Goal: Information Seeking & Learning: Learn about a topic

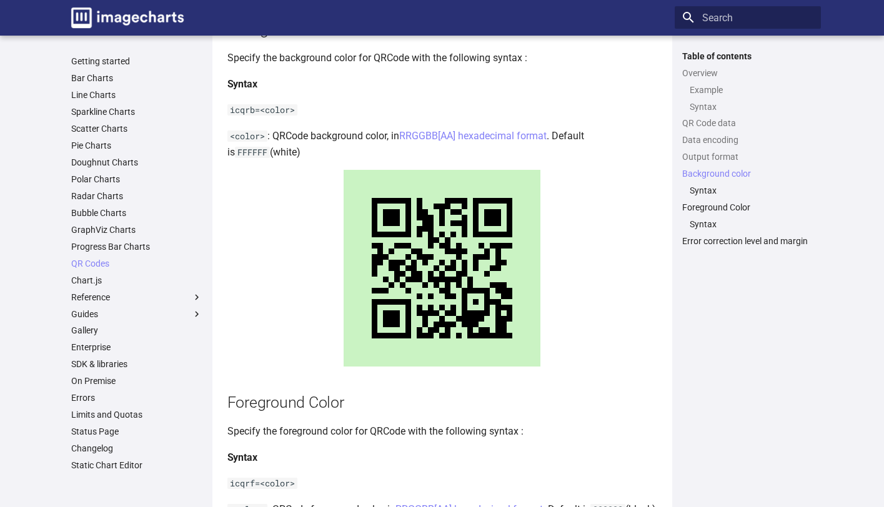
scroll to position [1561, 0]
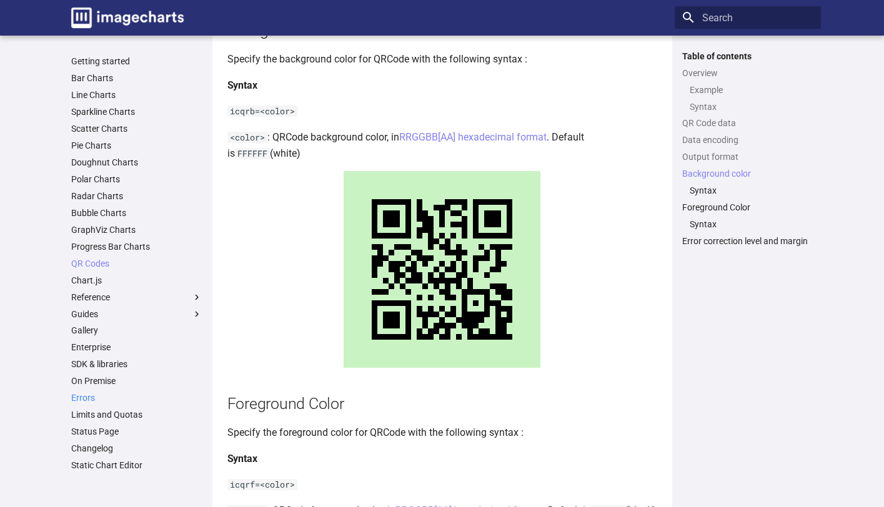
click at [85, 400] on link "Errors" at bounding box center [136, 397] width 131 height 11
click at [115, 109] on link "Sparkline Charts" at bounding box center [136, 111] width 131 height 11
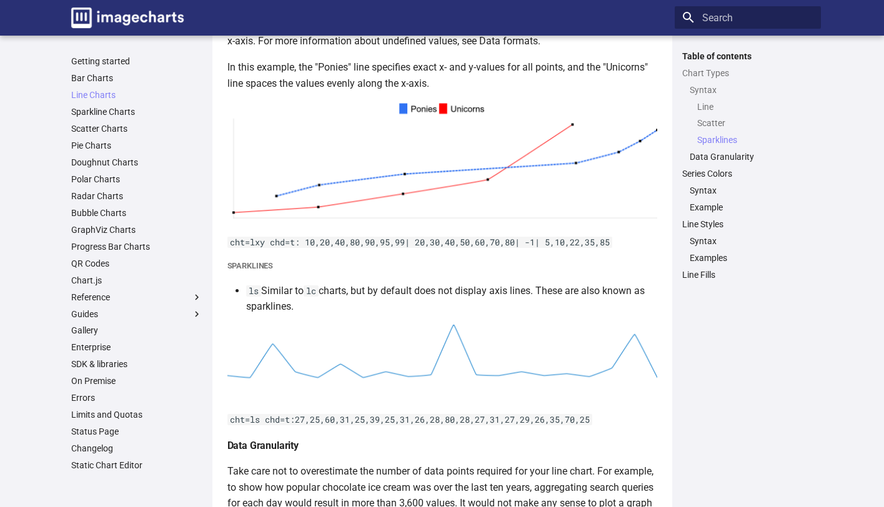
scroll to position [1319, 0]
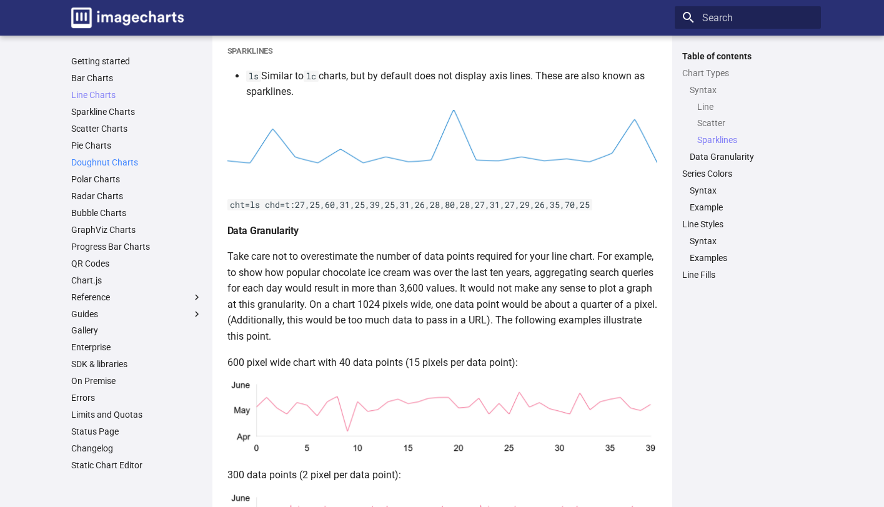
click at [101, 161] on link "Doughnut Charts" at bounding box center [136, 162] width 131 height 11
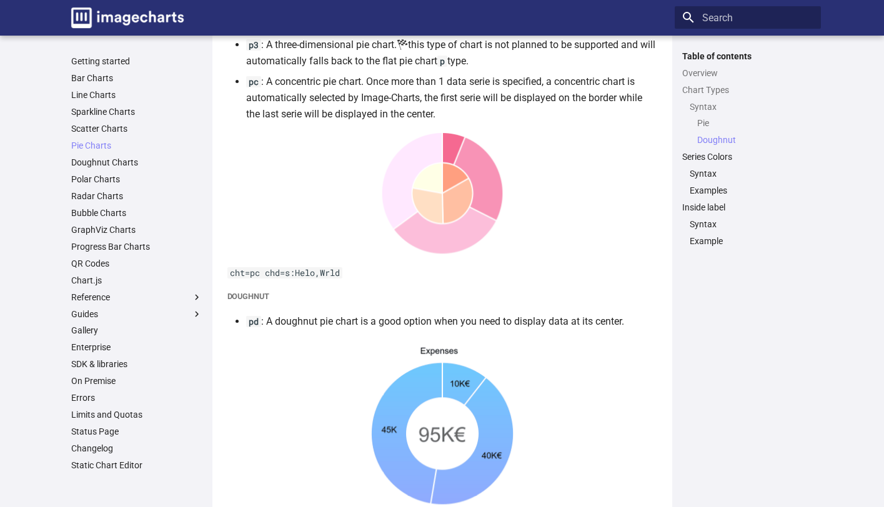
scroll to position [1627, 0]
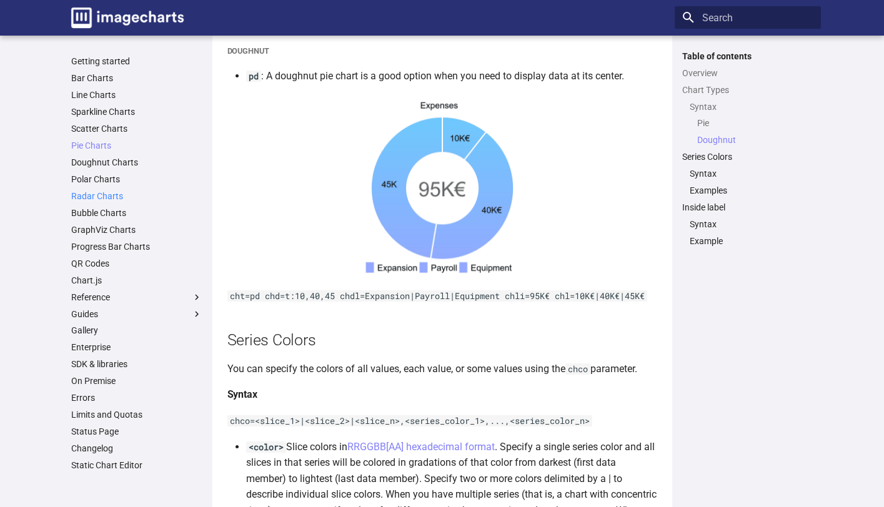
click at [102, 196] on link "Radar Charts" at bounding box center [136, 196] width 131 height 11
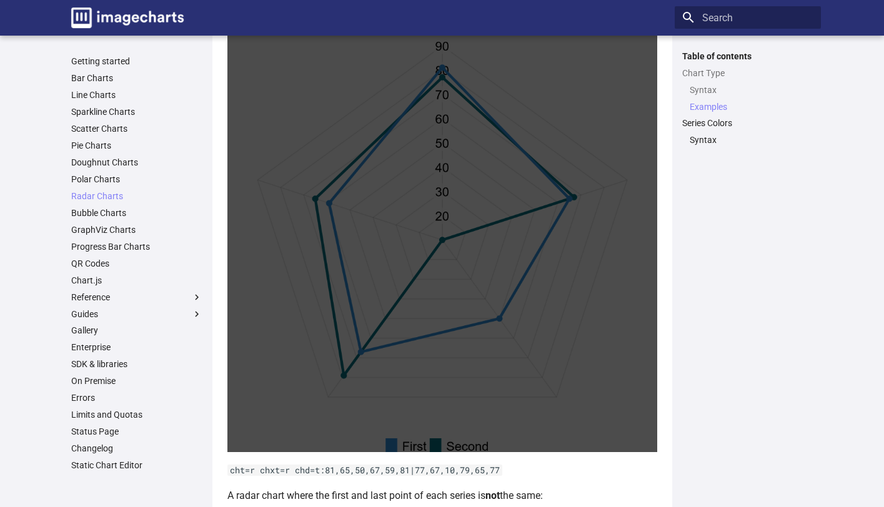
scroll to position [562, 0]
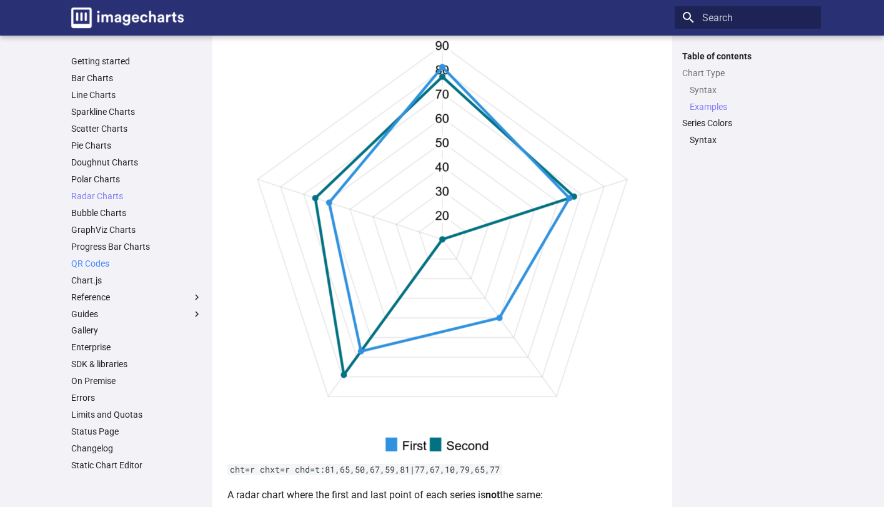
click at [89, 259] on link "QR Codes" at bounding box center [136, 263] width 131 height 11
